Goal: Transaction & Acquisition: Purchase product/service

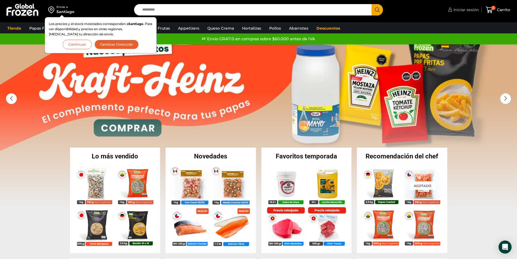
click at [467, 11] on span "Iniciar sesión" at bounding box center [465, 9] width 27 height 5
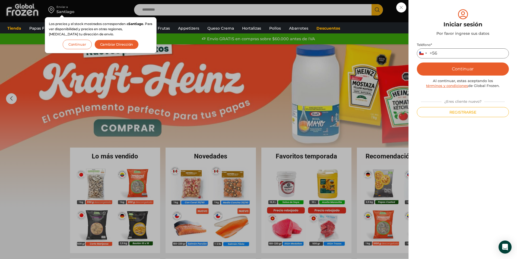
click at [451, 53] on input "Teléfono *" at bounding box center [463, 53] width 92 height 10
type input "*********"
click at [444, 75] on button "Continuar" at bounding box center [463, 68] width 92 height 13
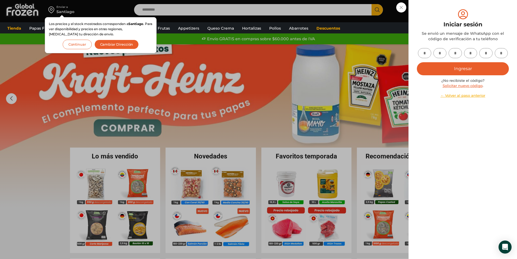
click at [425, 51] on input "text" at bounding box center [424, 53] width 13 height 10
type input "*"
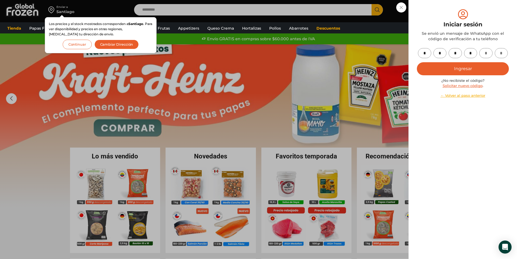
type input "*"
click at [487, 71] on button "Ingresar" at bounding box center [463, 68] width 92 height 13
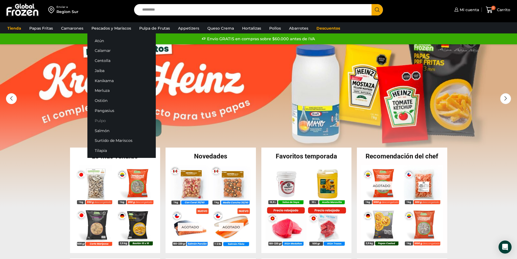
click at [105, 119] on link "Pulpo" at bounding box center [121, 120] width 68 height 10
